Goal: Information Seeking & Learning: Learn about a topic

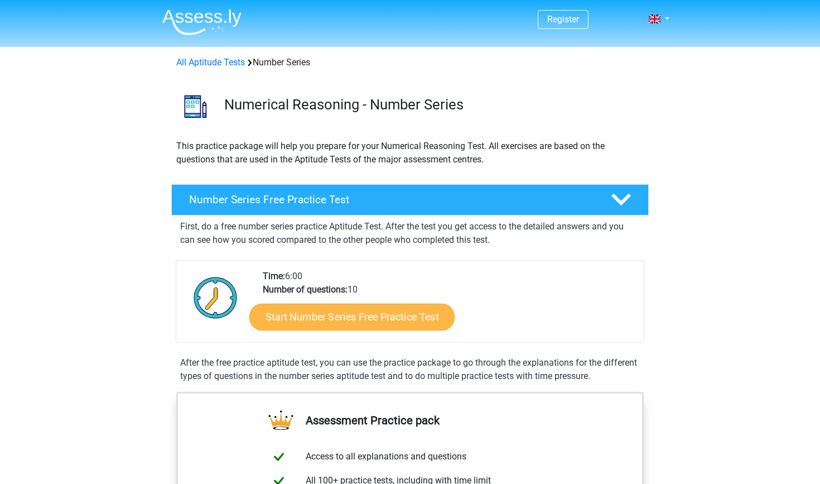
click at [307, 316] on link "Start Number Series Free Practice Test" at bounding box center [351, 316] width 205 height 27
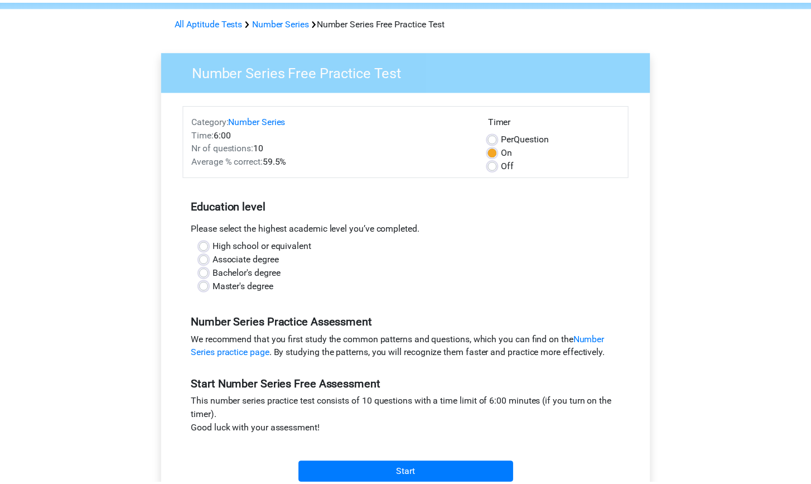
scroll to position [56, 0]
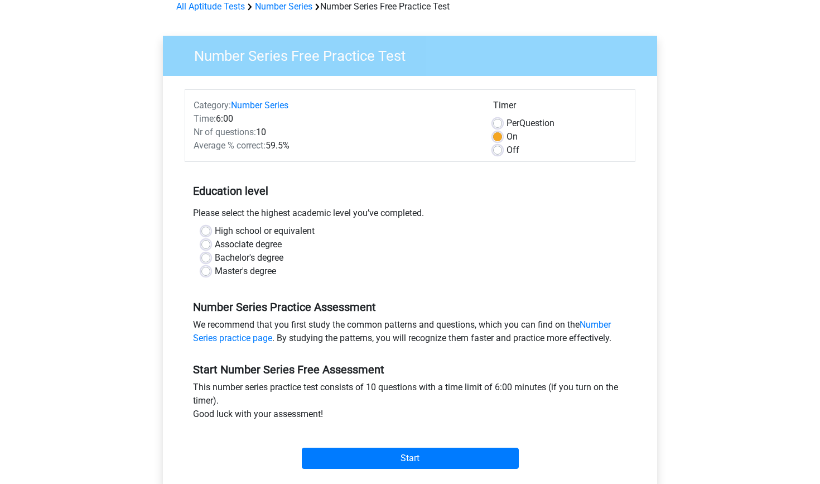
click at [205, 265] on div "Master's degree" at bounding box center [409, 271] width 417 height 13
click at [215, 271] on label "Master's degree" at bounding box center [245, 271] width 61 height 13
click at [209, 271] on input "Master's degree" at bounding box center [205, 270] width 9 height 11
radio input "true"
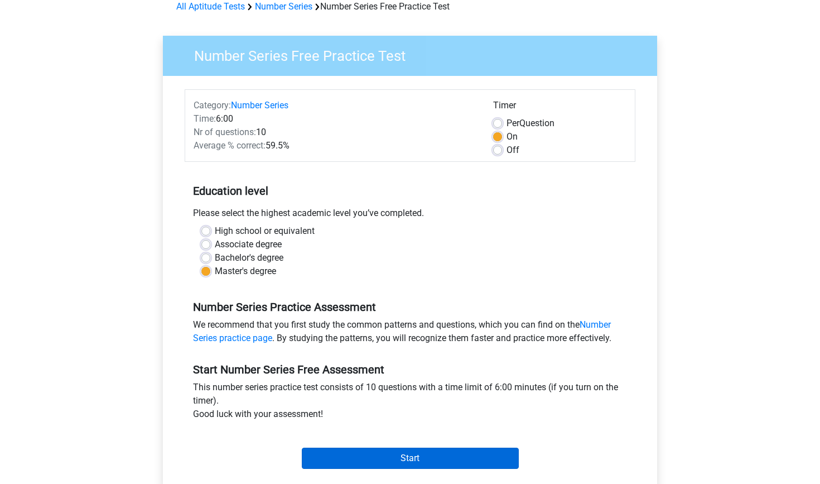
click at [354, 453] on input "Start" at bounding box center [410, 458] width 217 height 21
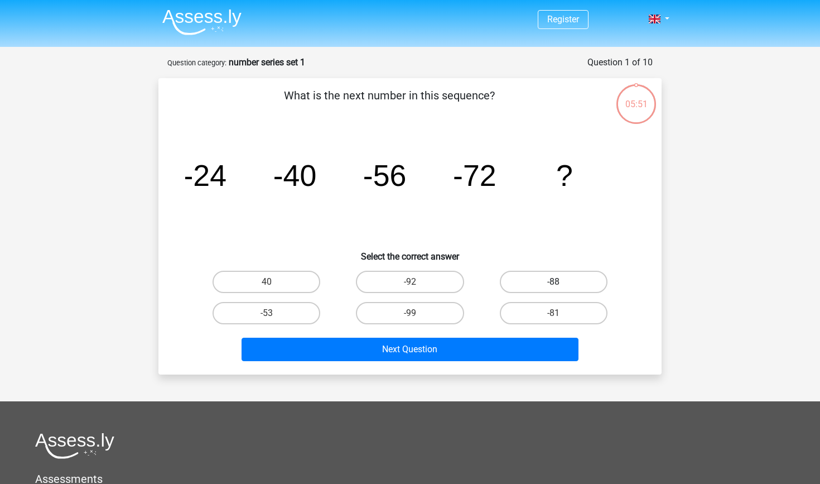
click at [548, 291] on label "-88" at bounding box center [554, 282] width 108 height 22
click at [554, 289] on input "-88" at bounding box center [557, 285] width 7 height 7
radio input "true"
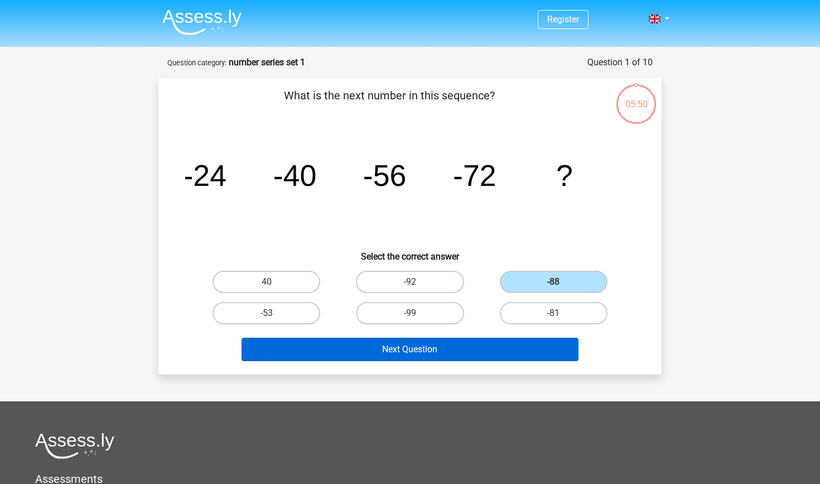
click at [462, 357] on button "Next Question" at bounding box center [411, 349] width 338 height 23
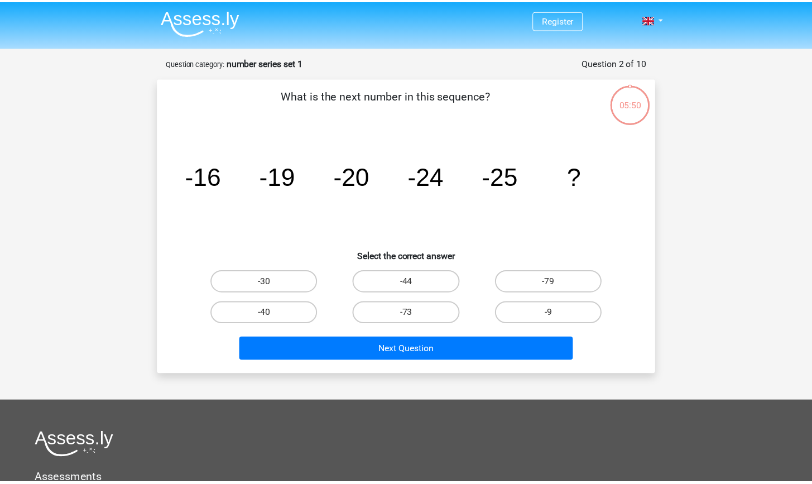
scroll to position [56, 0]
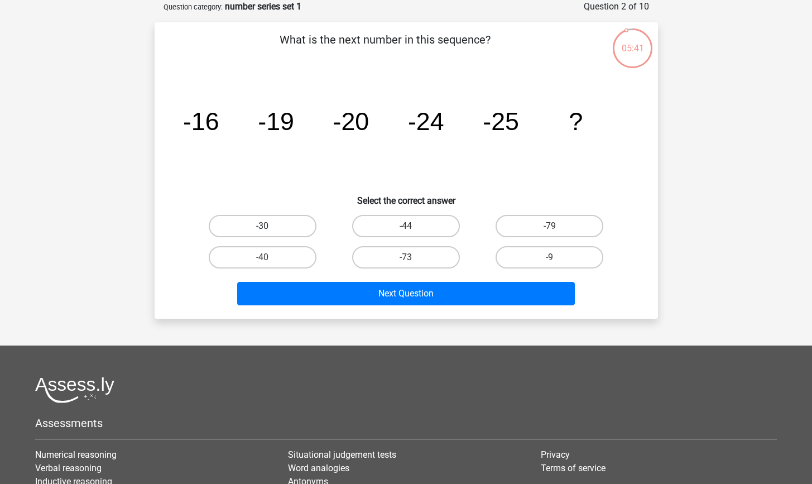
click at [301, 222] on label "-30" at bounding box center [263, 226] width 108 height 22
click at [270, 226] on input "-30" at bounding box center [265, 229] width 7 height 7
radio input "true"
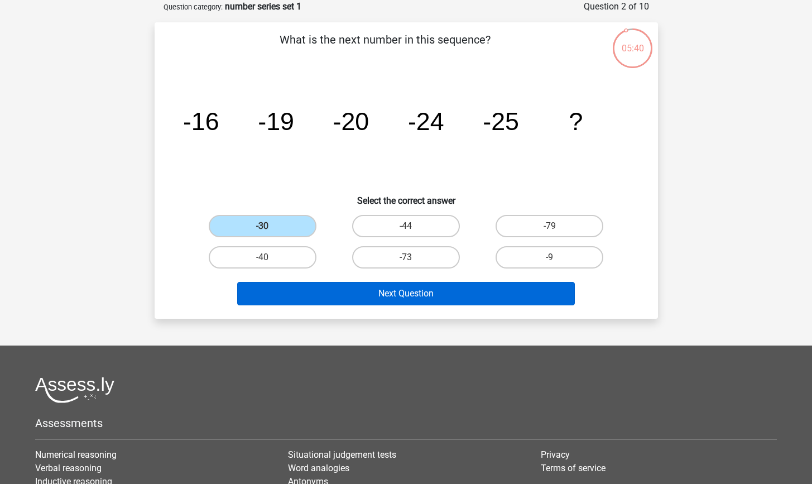
click at [358, 282] on button "Next Question" at bounding box center [406, 293] width 338 height 23
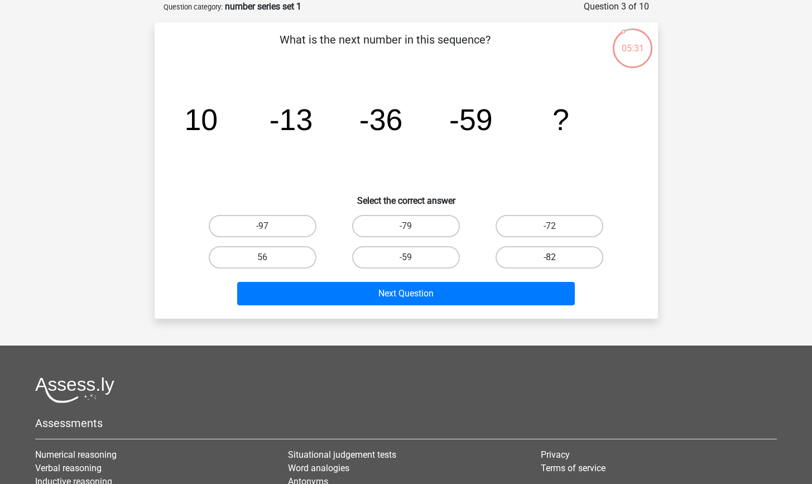
click at [529, 254] on label "-82" at bounding box center [550, 257] width 108 height 22
click at [550, 257] on input "-82" at bounding box center [553, 260] width 7 height 7
radio input "true"
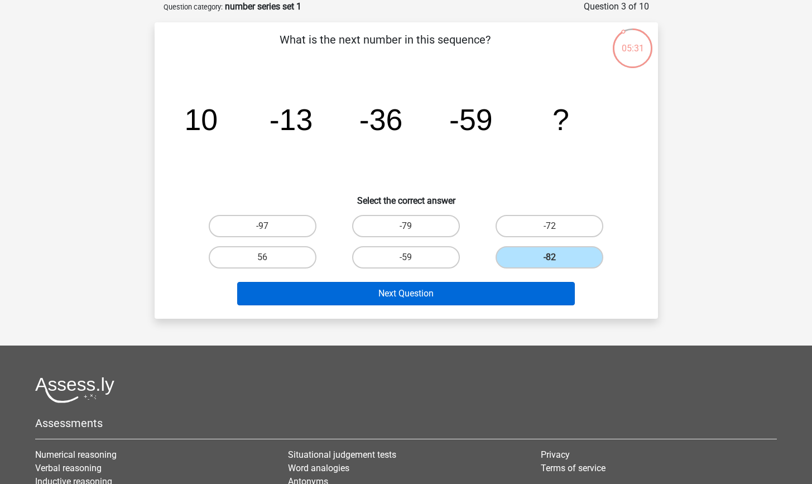
click at [527, 286] on button "Next Question" at bounding box center [406, 293] width 338 height 23
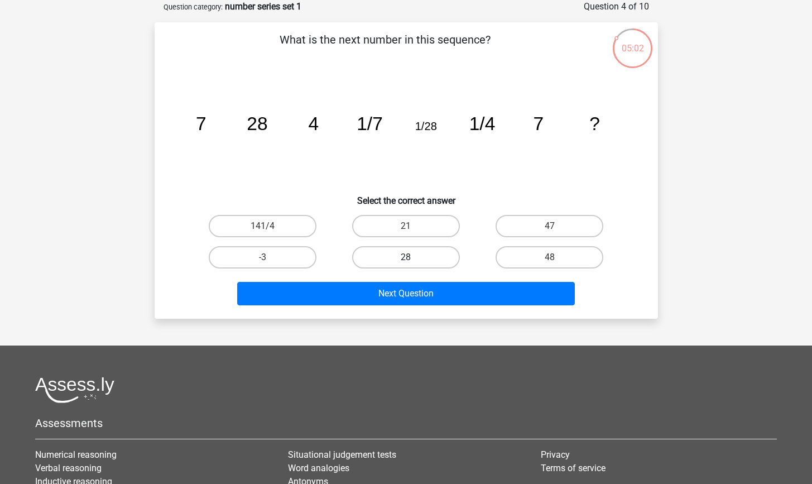
click at [419, 251] on label "28" at bounding box center [406, 257] width 108 height 22
click at [413, 257] on input "28" at bounding box center [409, 260] width 7 height 7
radio input "true"
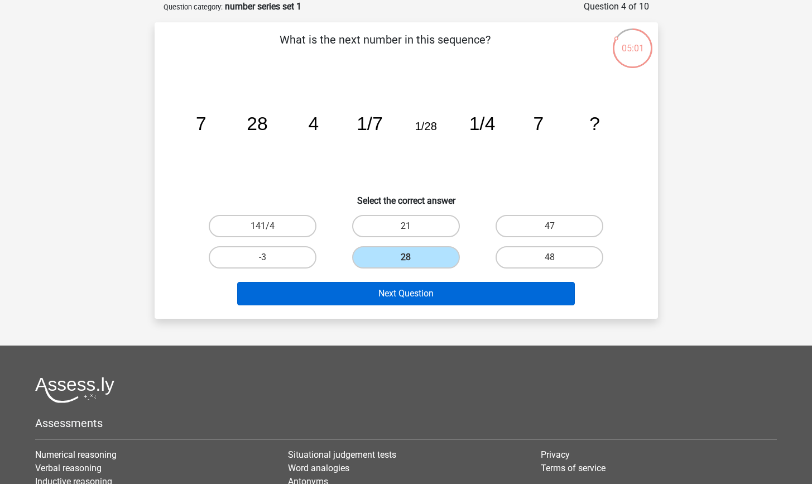
click at [442, 291] on button "Next Question" at bounding box center [406, 293] width 338 height 23
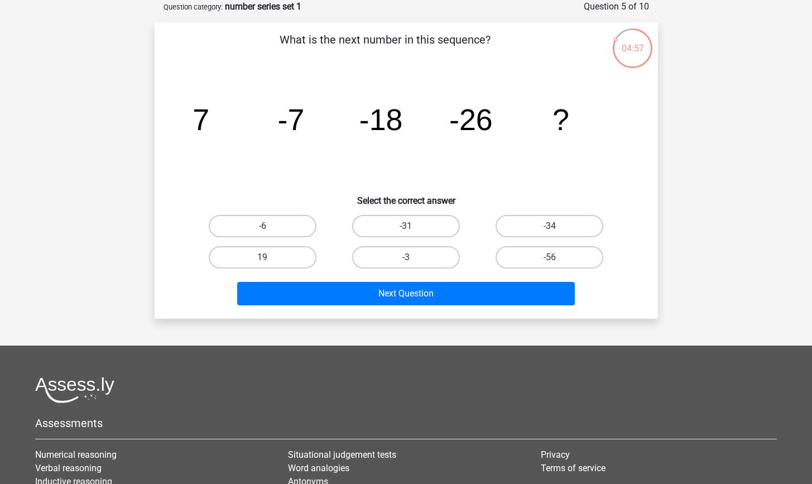
scroll to position [56, 0]
